Goal: Check status: Check status

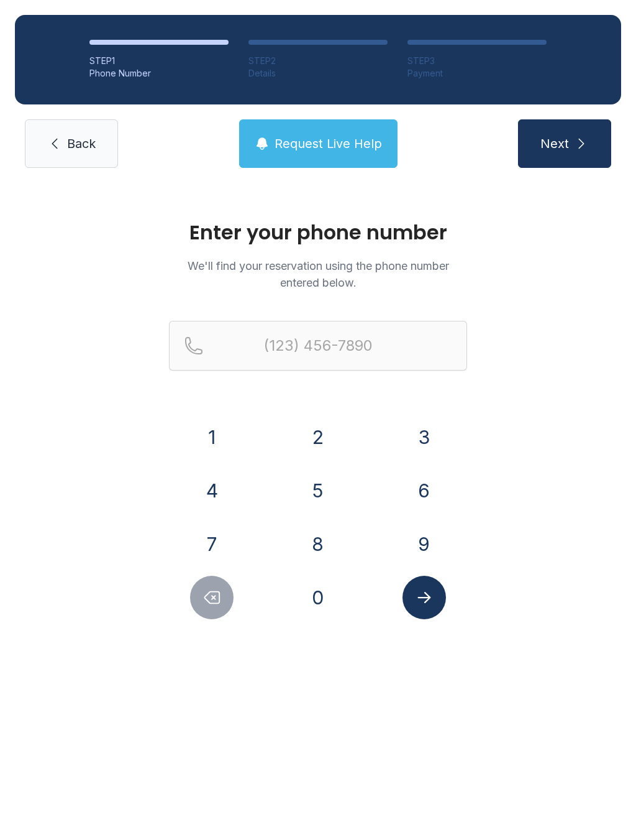
click at [314, 492] on button "5" at bounding box center [318, 491] width 44 height 44
click at [410, 489] on button "6" at bounding box center [425, 491] width 44 height 44
click at [226, 436] on button "1" at bounding box center [212, 437] width 44 height 44
click at [212, 548] on button "7" at bounding box center [212, 544] width 44 height 44
click at [315, 541] on button "8" at bounding box center [318, 544] width 44 height 44
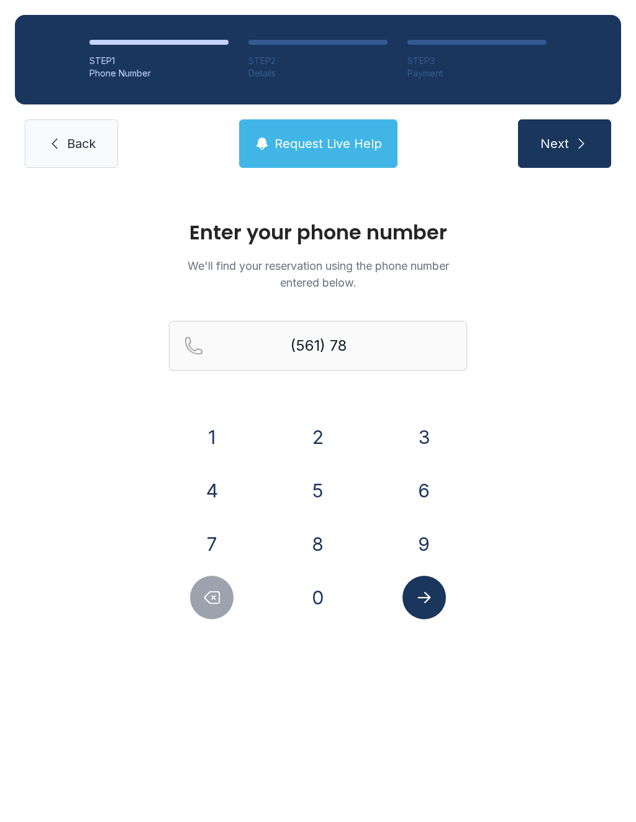
click at [427, 552] on button "9" at bounding box center [425, 544] width 44 height 44
click at [313, 551] on button "8" at bounding box center [318, 544] width 44 height 44
click at [322, 493] on button "5" at bounding box center [318, 491] width 44 height 44
click at [441, 545] on button "9" at bounding box center [425, 544] width 44 height 44
click at [431, 488] on button "6" at bounding box center [425, 491] width 44 height 44
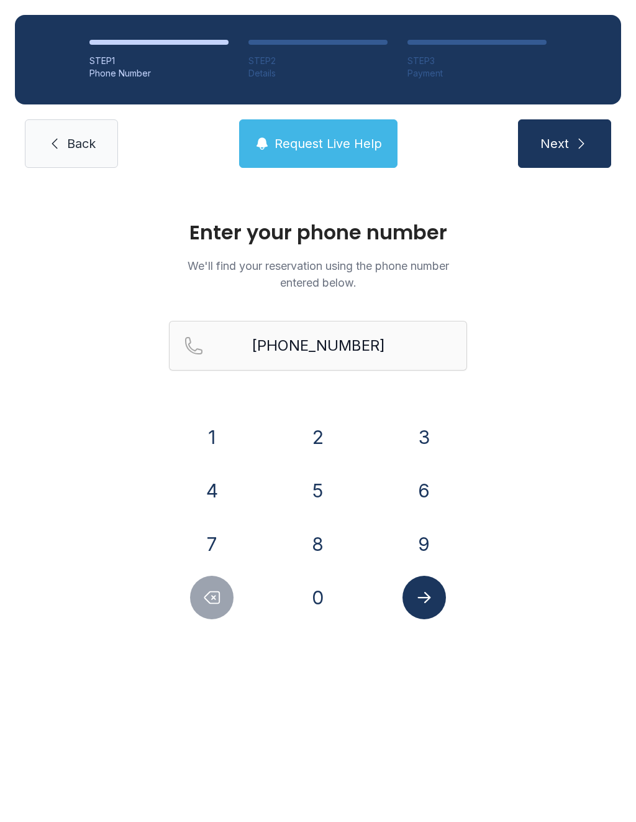
click at [431, 608] on button "Submit lookup form" at bounding box center [425, 597] width 44 height 44
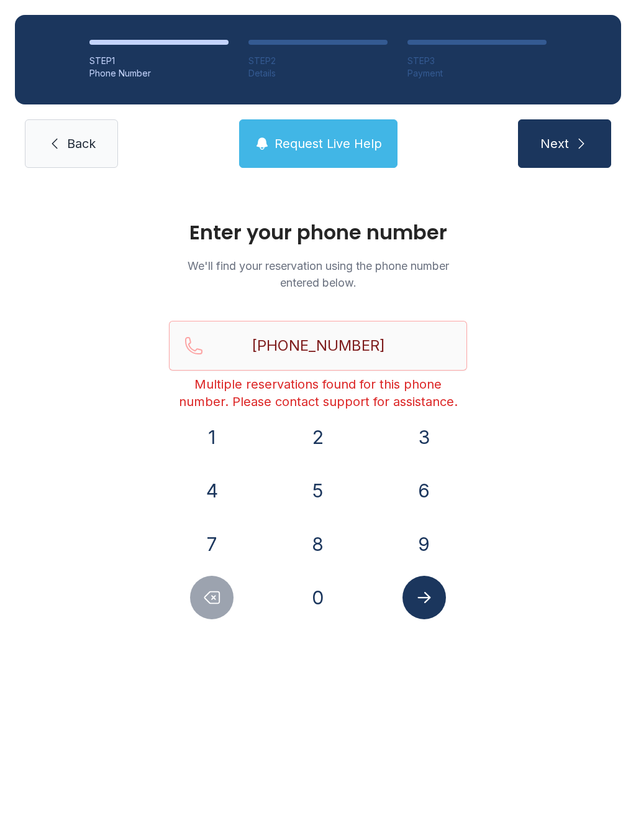
click at [296, 114] on div "STEP 1 Phone Number STEP 2 Details STEP 3 Payment Back Request Live Help Next" at bounding box center [318, 91] width 636 height 183
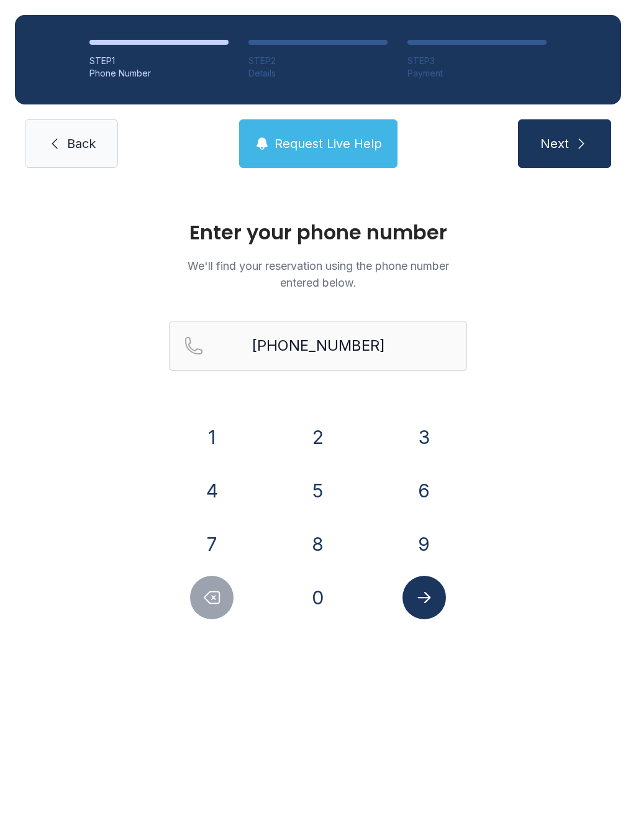
click at [290, 144] on span "Request Live Help" at bounding box center [329, 143] width 108 height 17
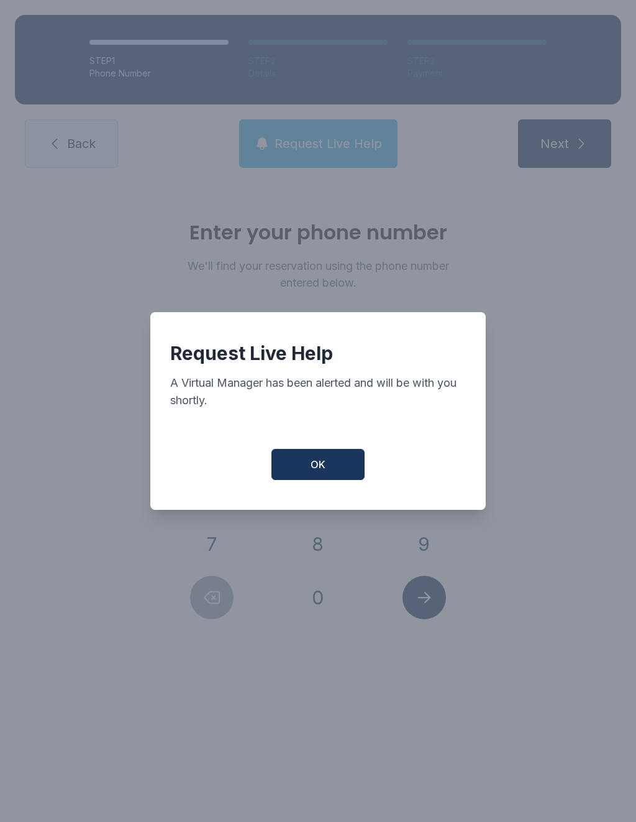
click at [319, 462] on button "OK" at bounding box center [318, 464] width 93 height 31
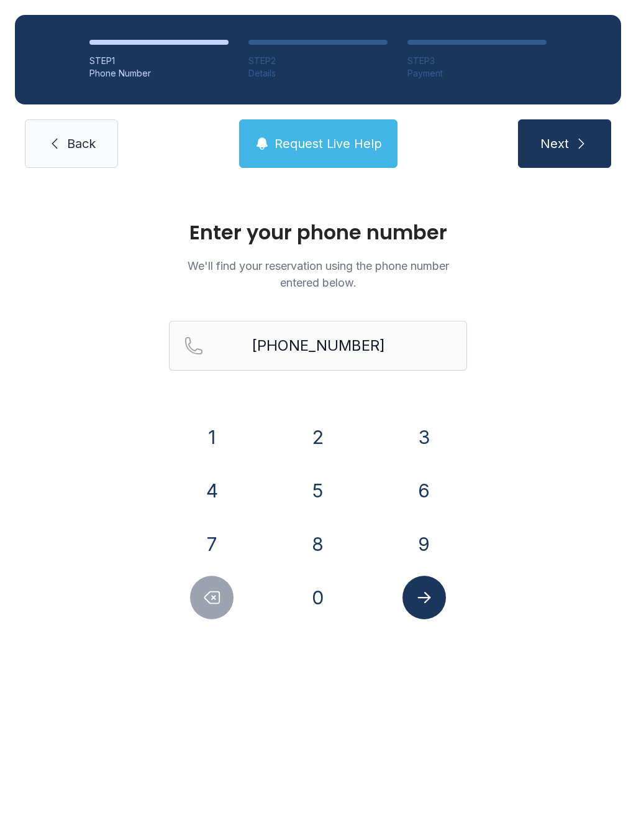
click at [426, 629] on div "Enter your phone number We'll find your reservation using the phone number ente…" at bounding box center [318, 426] width 636 height 486
click at [433, 615] on button "Submit lookup form" at bounding box center [425, 597] width 44 height 44
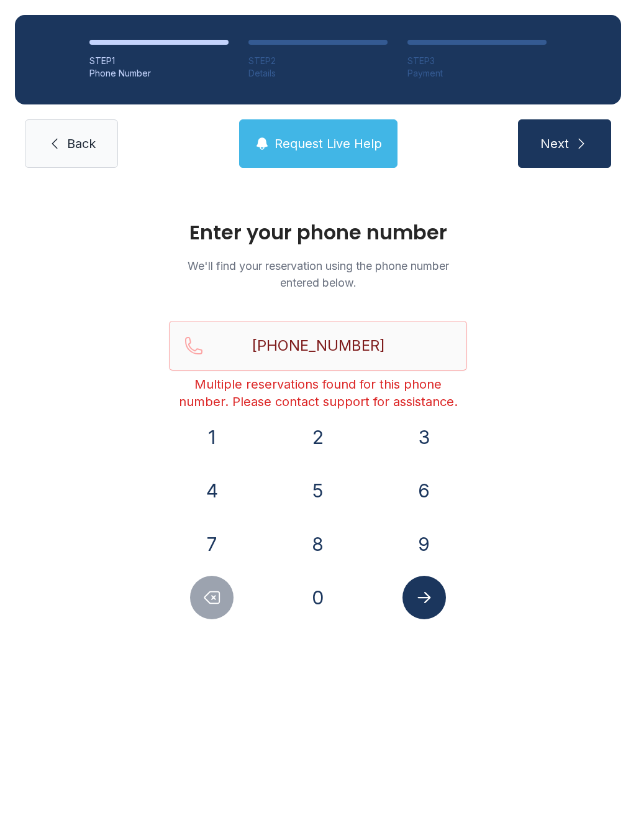
click at [274, 149] on button "Request Live Help" at bounding box center [318, 143] width 158 height 48
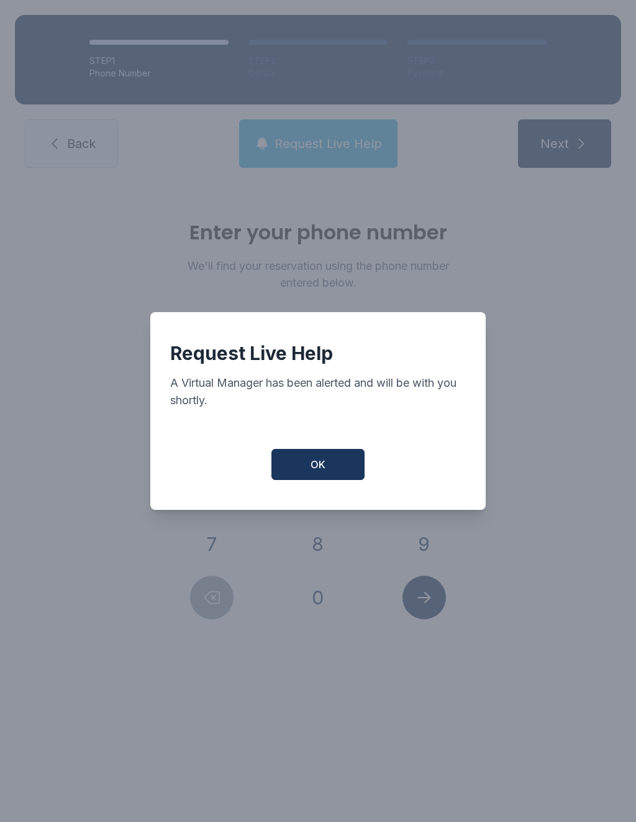
click at [300, 470] on button "OK" at bounding box center [318, 464] width 93 height 31
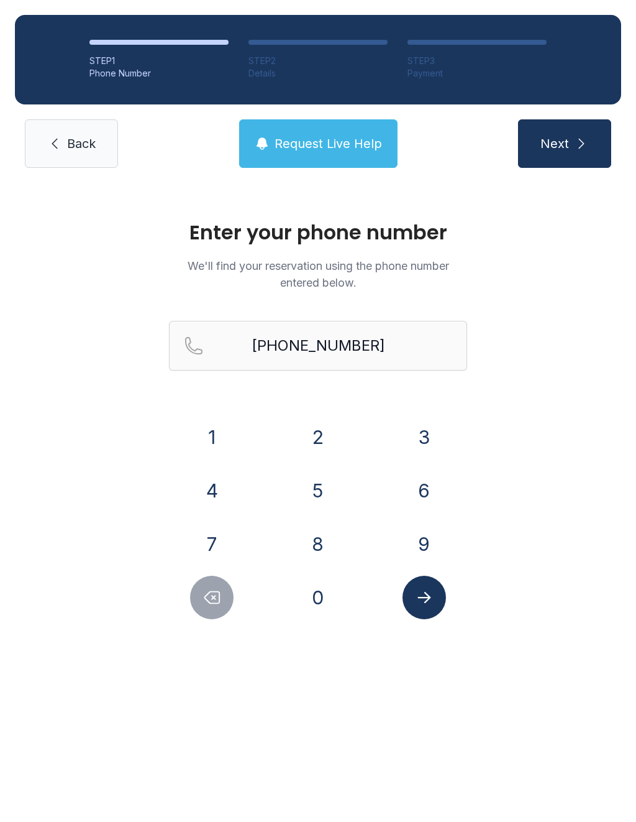
click at [537, 167] on button "Next" at bounding box center [564, 143] width 93 height 48
type input "("
